Goal: Transaction & Acquisition: Subscribe to service/newsletter

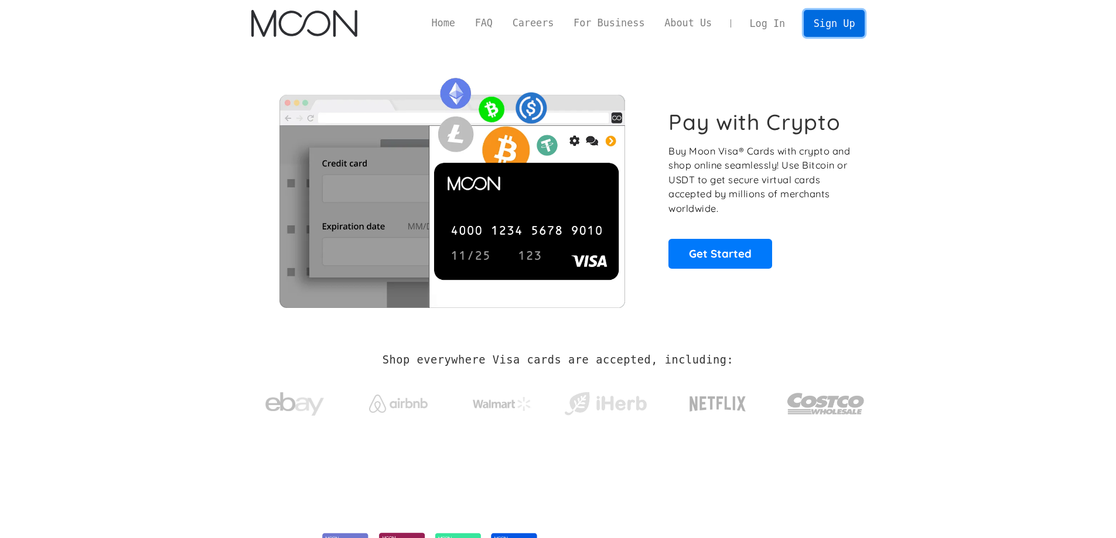
click at [837, 29] on link "Sign Up" at bounding box center [833, 23] width 61 height 26
